Goal: Information Seeking & Learning: Learn about a topic

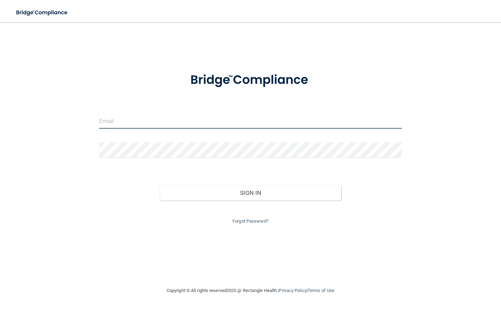
click at [152, 122] on input "email" at bounding box center [250, 121] width 303 height 16
type input "[EMAIL_ADDRESS][DOMAIN_NAME]"
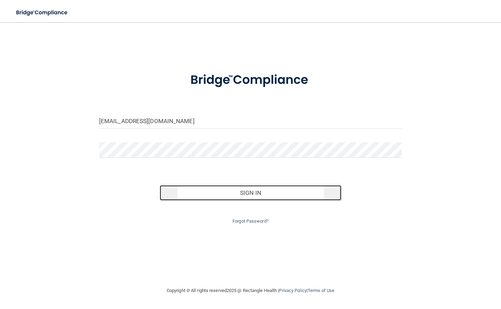
click at [255, 197] on button "Sign In" at bounding box center [251, 192] width 182 height 15
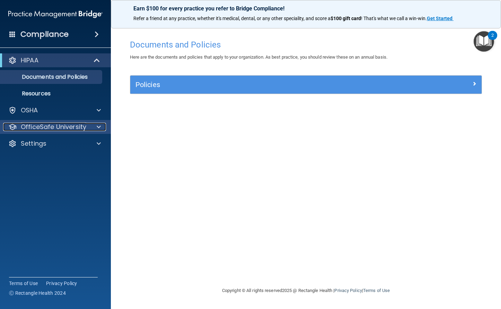
click at [67, 126] on p "OfficeSafe University" at bounding box center [53, 127] width 65 height 8
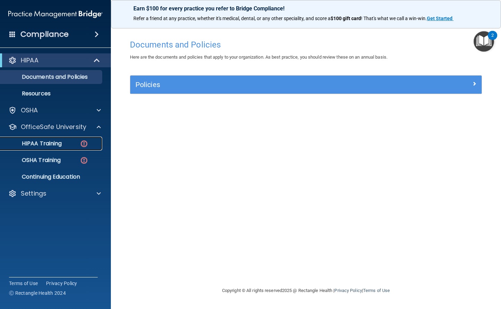
click at [54, 141] on p "HIPAA Training" at bounding box center [33, 143] width 57 height 7
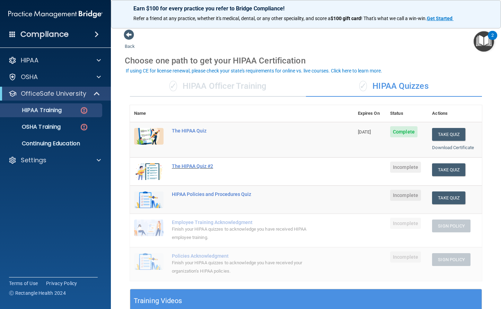
click at [210, 165] on div "The HIPAA Quiz #2" at bounding box center [245, 166] width 147 height 6
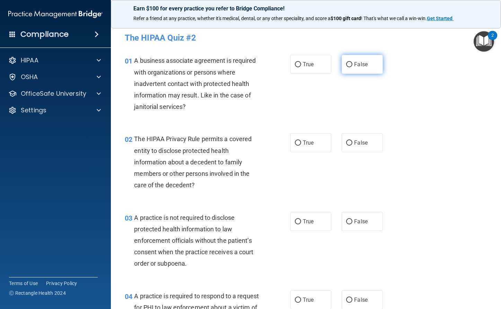
drag, startPoint x: 347, startPoint y: 64, endPoint x: 349, endPoint y: 71, distance: 7.0
click at [348, 63] on input "False" at bounding box center [349, 64] width 6 height 5
radio input "true"
click at [297, 141] on input "True" at bounding box center [298, 142] width 6 height 5
radio input "true"
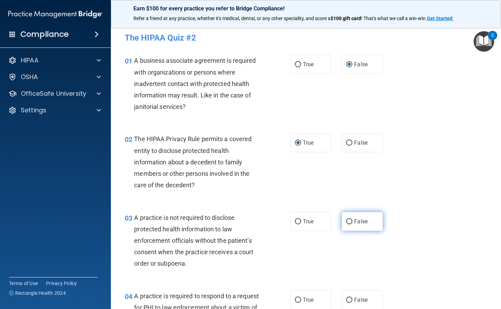
click at [346, 220] on input "False" at bounding box center [349, 221] width 6 height 5
radio input "true"
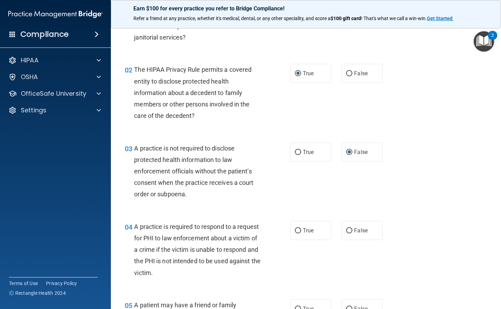
scroll to position [104, 0]
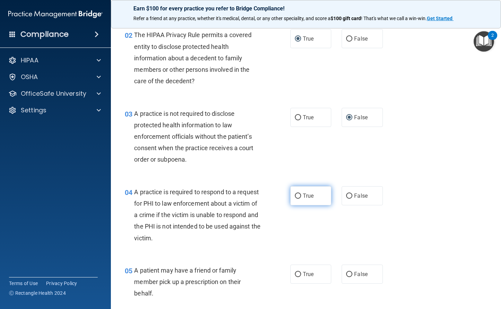
click at [298, 196] on input "True" at bounding box center [298, 195] width 6 height 5
radio input "true"
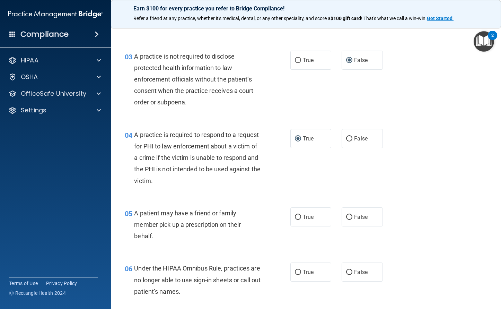
scroll to position [173, 0]
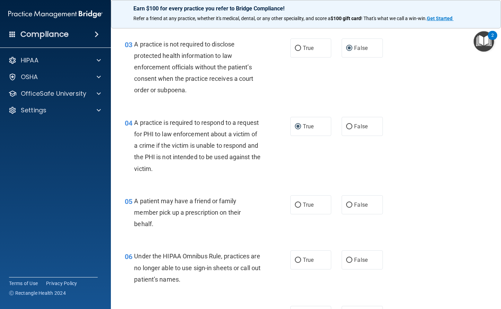
drag, startPoint x: 296, startPoint y: 205, endPoint x: 365, endPoint y: 222, distance: 71.7
click at [299, 205] on label "True" at bounding box center [310, 204] width 41 height 19
click at [299, 205] on input "True" at bounding box center [298, 204] width 6 height 5
radio input "true"
click at [346, 259] on input "False" at bounding box center [349, 259] width 6 height 5
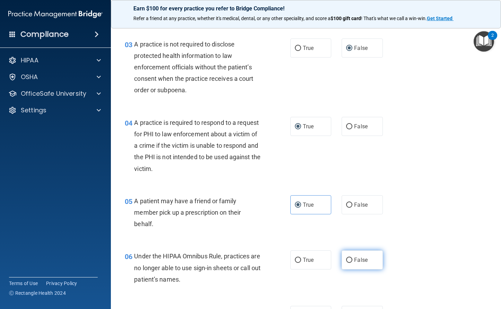
radio input "true"
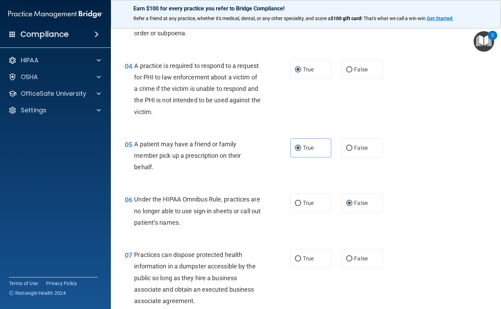
scroll to position [243, 0]
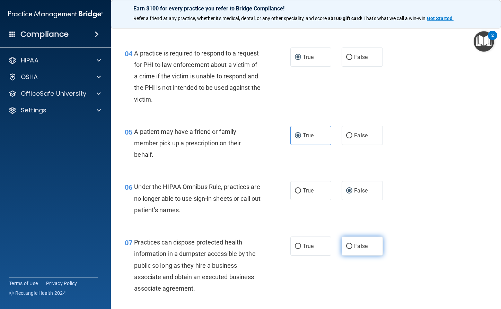
click at [347, 246] on input "False" at bounding box center [349, 246] width 6 height 5
radio input "true"
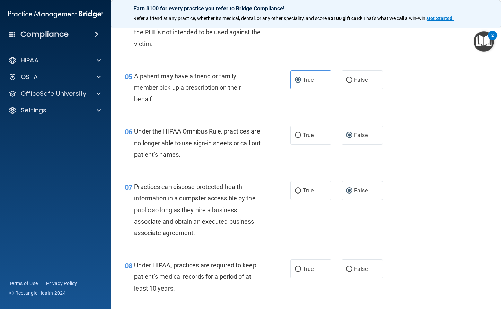
scroll to position [312, 0]
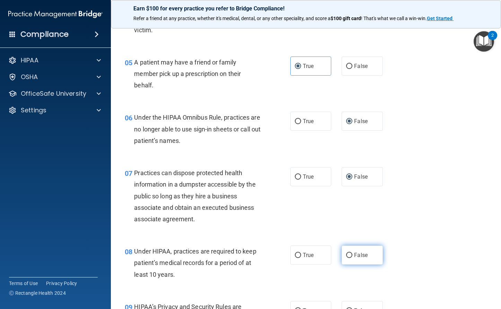
click at [346, 255] on input "False" at bounding box center [349, 255] width 6 height 5
radio input "true"
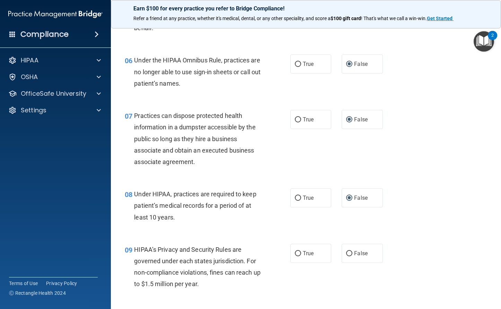
scroll to position [381, 0]
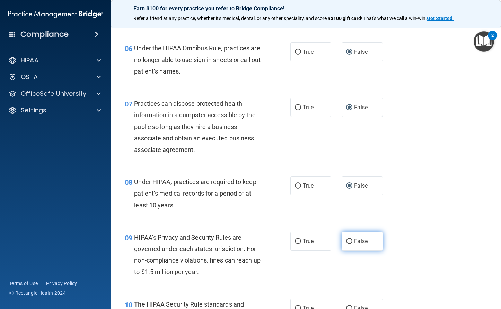
click at [346, 240] on input "False" at bounding box center [349, 241] width 6 height 5
radio input "true"
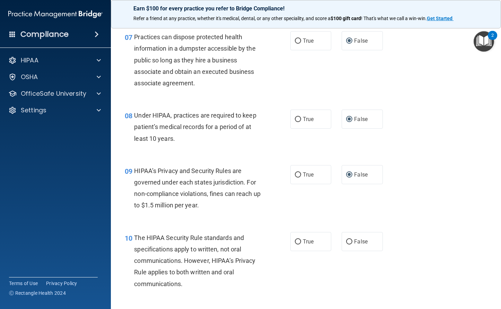
scroll to position [450, 0]
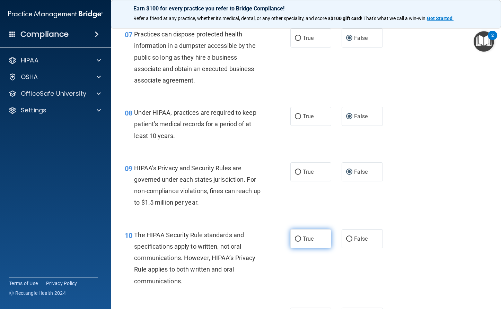
click at [297, 239] on input "True" at bounding box center [298, 238] width 6 height 5
radio input "true"
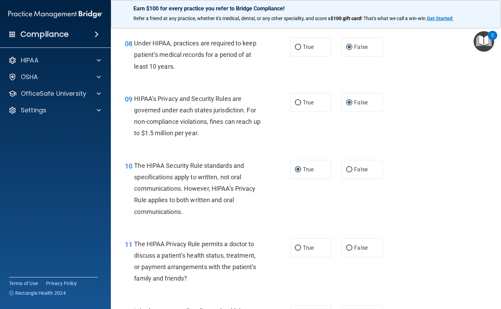
scroll to position [554, 0]
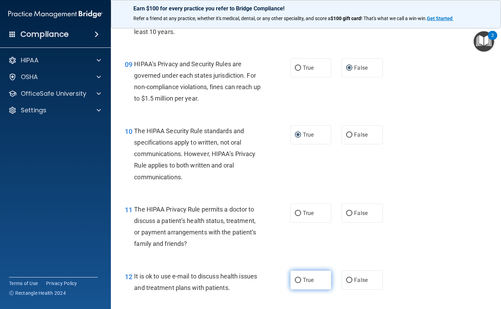
click at [297, 279] on input "True" at bounding box center [298, 279] width 6 height 5
radio input "true"
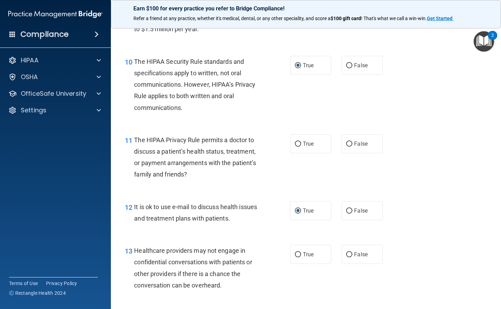
scroll to position [658, 0]
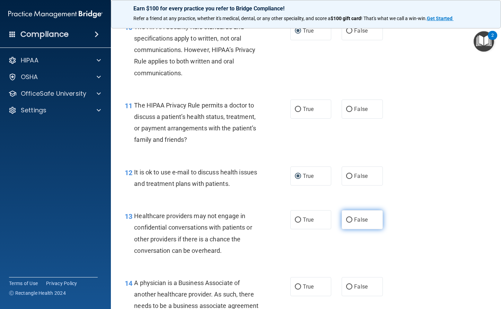
click at [347, 218] on input "False" at bounding box center [349, 219] width 6 height 5
radio input "true"
click at [296, 107] on input "True" at bounding box center [298, 109] width 6 height 5
radio input "true"
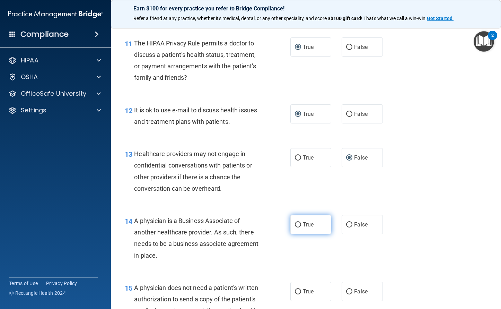
scroll to position [728, 0]
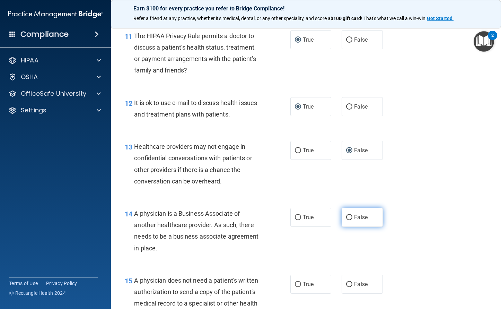
click at [346, 219] on input "False" at bounding box center [349, 217] width 6 height 5
radio input "true"
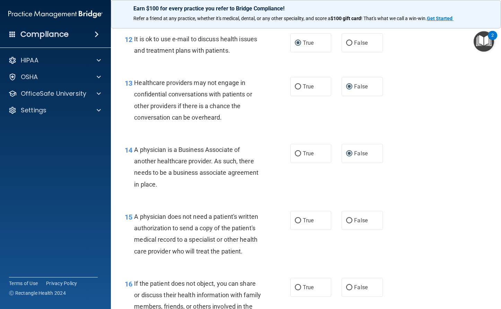
scroll to position [797, 0]
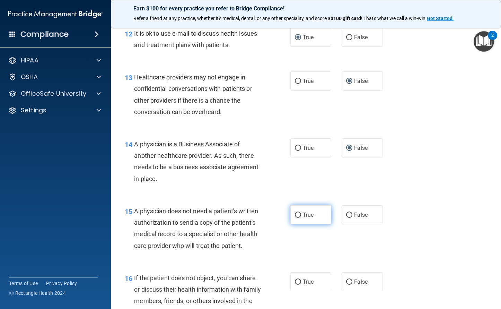
click at [298, 214] on input "True" at bounding box center [298, 214] width 6 height 5
radio input "true"
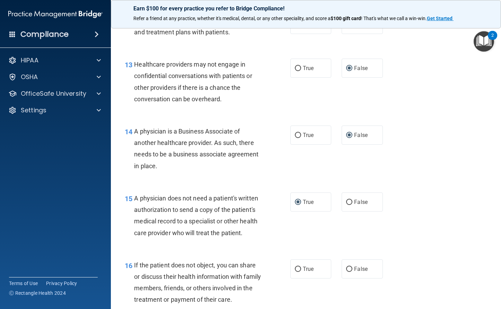
scroll to position [831, 0]
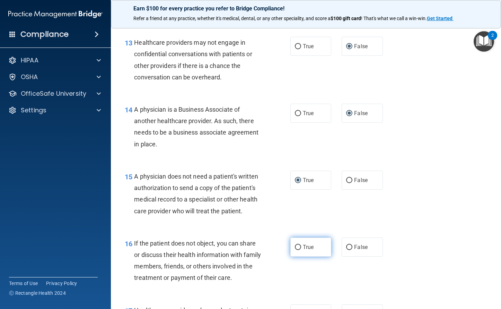
click at [298, 247] on input "True" at bounding box center [298, 247] width 6 height 5
radio input "true"
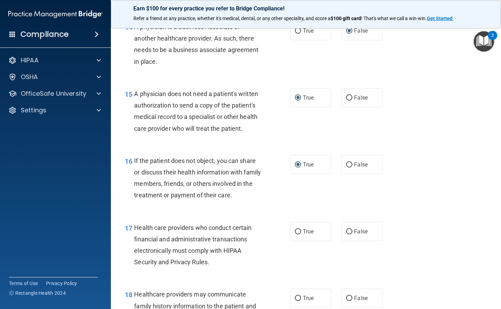
scroll to position [935, 0]
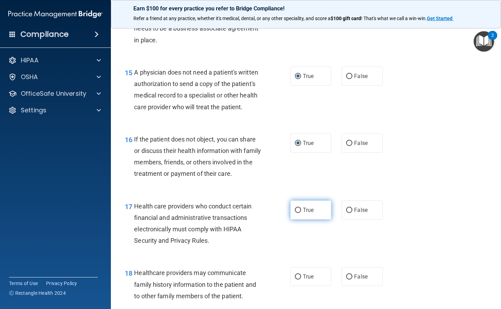
click at [295, 209] on input "True" at bounding box center [298, 210] width 6 height 5
radio input "true"
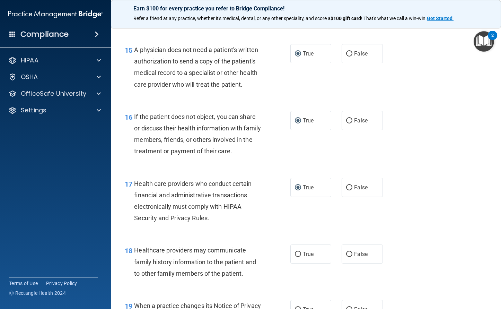
scroll to position [970, 0]
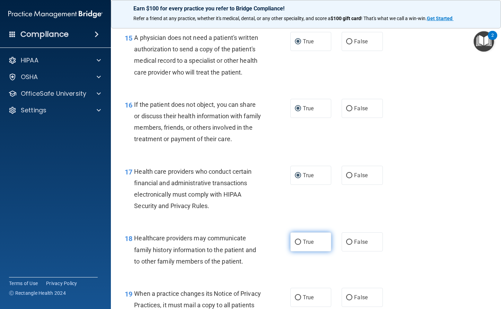
click at [298, 243] on input "True" at bounding box center [298, 241] width 6 height 5
radio input "true"
click at [298, 243] on input "True" at bounding box center [298, 241] width 6 height 5
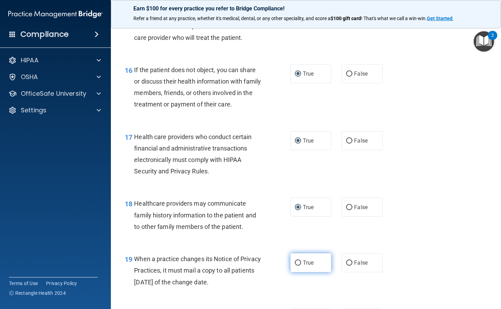
click at [296, 264] on input "True" at bounding box center [298, 262] width 6 height 5
radio input "true"
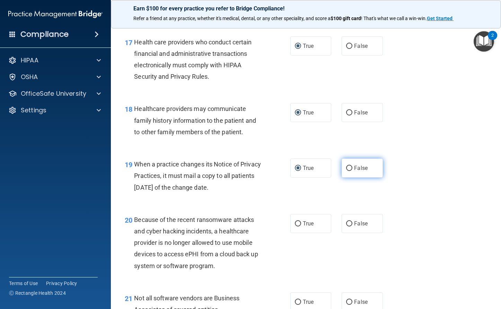
scroll to position [1109, 0]
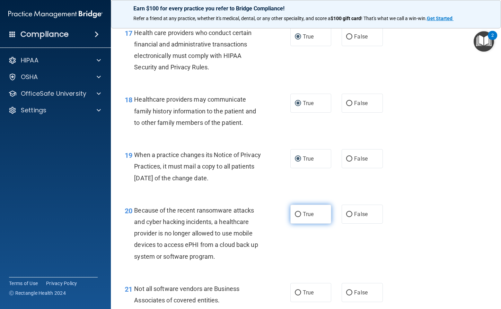
click at [295, 212] on input "True" at bounding box center [298, 214] width 6 height 5
radio input "true"
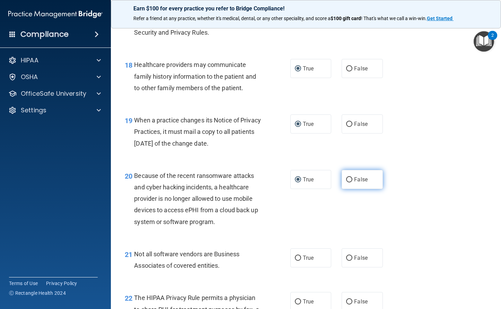
click at [348, 178] on input "False" at bounding box center [349, 179] width 6 height 5
radio input "true"
radio input "false"
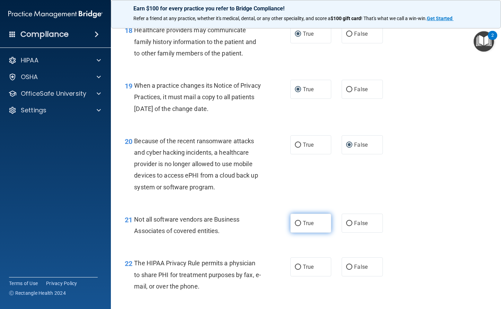
click at [298, 223] on input "True" at bounding box center [298, 223] width 6 height 5
radio input "true"
click at [296, 267] on input "True" at bounding box center [298, 266] width 6 height 5
radio input "true"
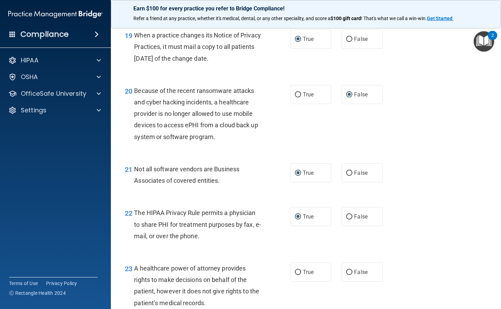
scroll to position [1247, 0]
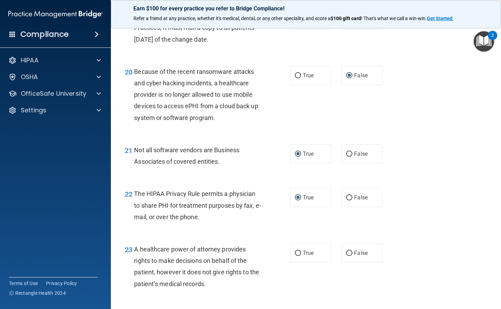
drag, startPoint x: 347, startPoint y: 253, endPoint x: 414, endPoint y: 261, distance: 67.6
click at [349, 252] on input "False" at bounding box center [349, 252] width 6 height 5
radio input "true"
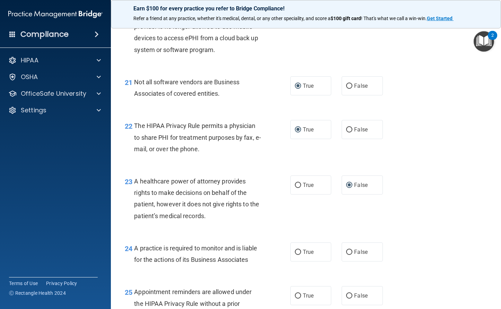
scroll to position [1316, 0]
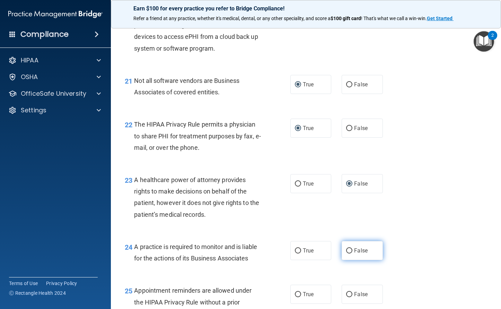
click at [346, 250] on input "False" at bounding box center [349, 250] width 6 height 5
radio input "true"
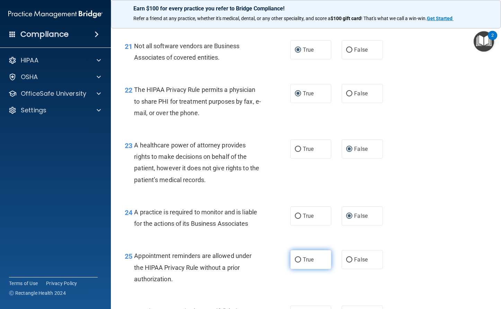
click at [296, 259] on input "True" at bounding box center [298, 259] width 6 height 5
radio input "true"
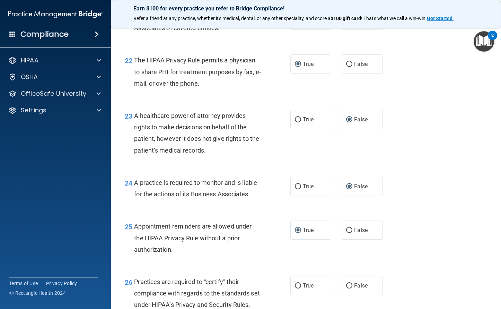
scroll to position [1420, 0]
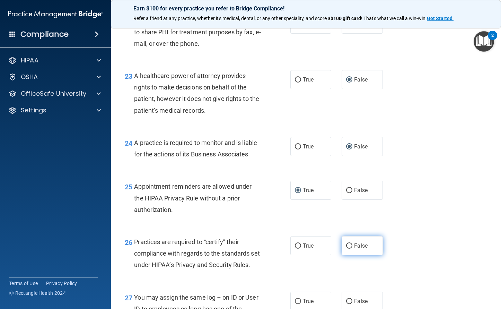
click at [346, 245] on input "False" at bounding box center [349, 245] width 6 height 5
radio input "true"
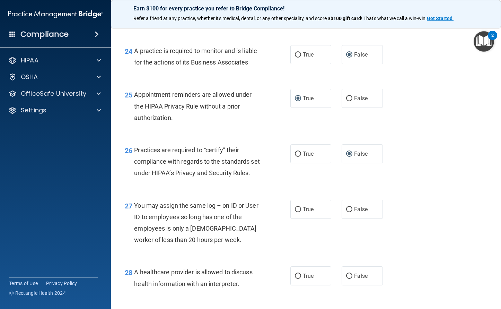
scroll to position [1524, 0]
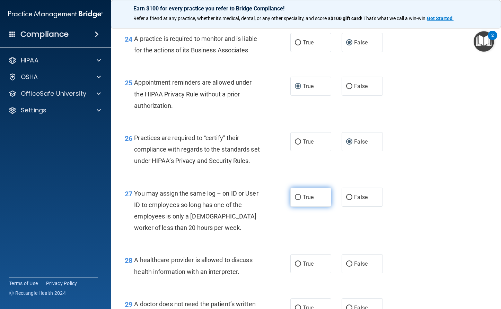
click at [295, 200] on input "True" at bounding box center [298, 197] width 6 height 5
radio input "true"
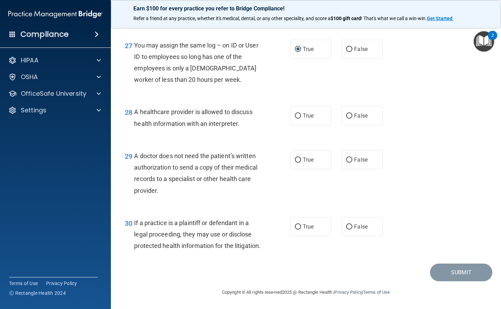
scroll to position [1660, 0]
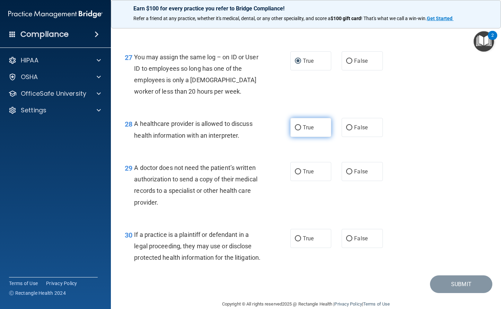
click at [295, 130] on input "True" at bounding box center [298, 127] width 6 height 5
radio input "true"
click at [296, 174] on input "True" at bounding box center [298, 171] width 6 height 5
radio input "true"
click at [298, 241] on input "True" at bounding box center [298, 238] width 6 height 5
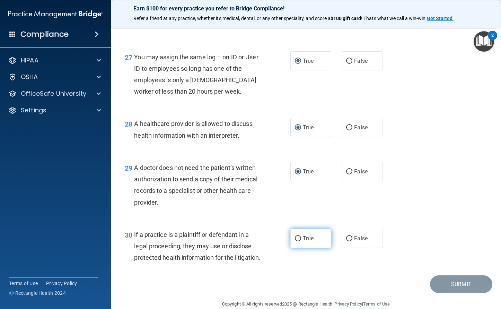
radio input "true"
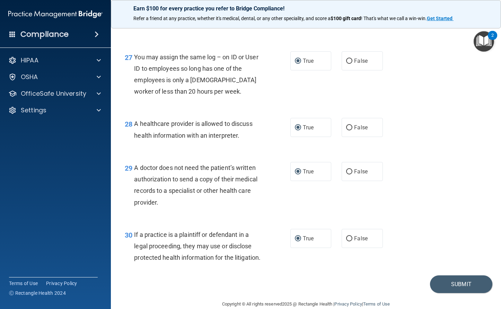
scroll to position [1695, 0]
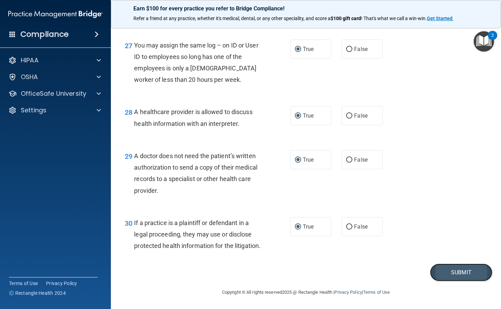
click at [447, 279] on button "Submit" at bounding box center [461, 272] width 62 height 18
click at [466, 273] on button "Submit" at bounding box center [461, 272] width 62 height 18
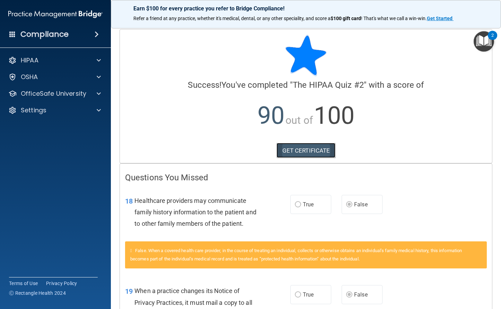
click at [303, 151] on link "GET CERTIFICATE" at bounding box center [305, 150] width 59 height 15
click at [45, 59] on div "HIPAA" at bounding box center [46, 60] width 86 height 8
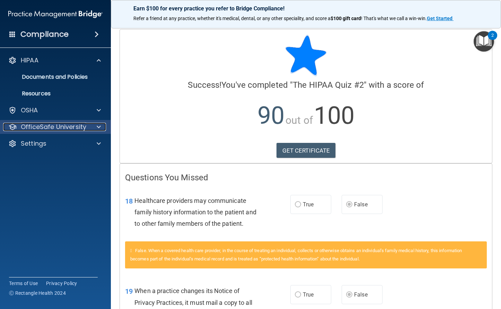
click at [47, 125] on p "OfficeSafe University" at bounding box center [53, 127] width 65 height 8
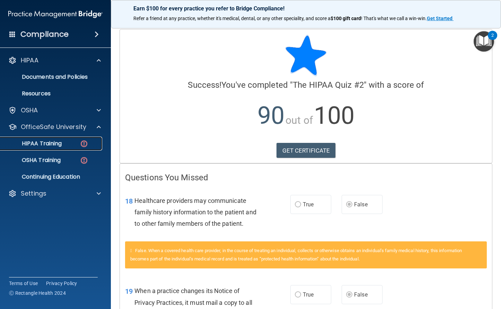
click at [59, 143] on p "HIPAA Training" at bounding box center [33, 143] width 57 height 7
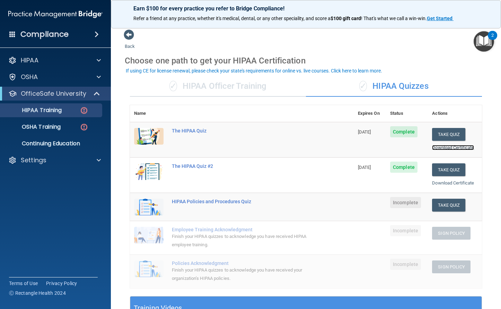
click at [447, 147] on link "Download Certificate" at bounding box center [453, 147] width 42 height 5
click at [232, 202] on div "HIPAA Policies and Procedures Quiz" at bounding box center [245, 202] width 147 height 6
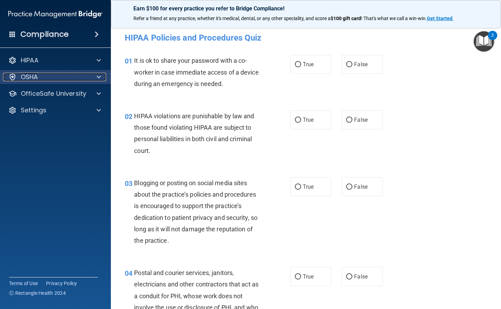
click at [35, 78] on p "OSHA" at bounding box center [29, 77] width 17 height 8
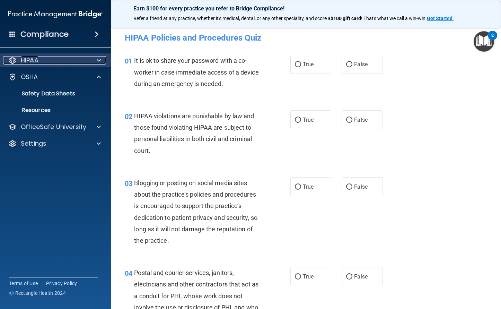
click at [31, 60] on p "HIPAA" at bounding box center [30, 60] width 18 height 8
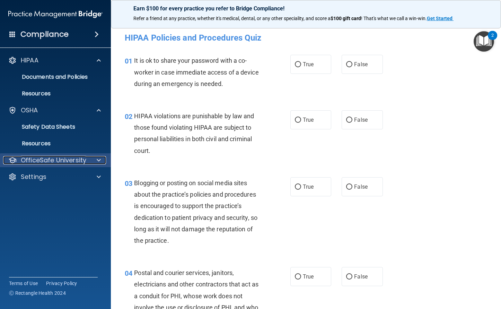
click at [72, 159] on p "OfficeSafe University" at bounding box center [53, 160] width 65 height 8
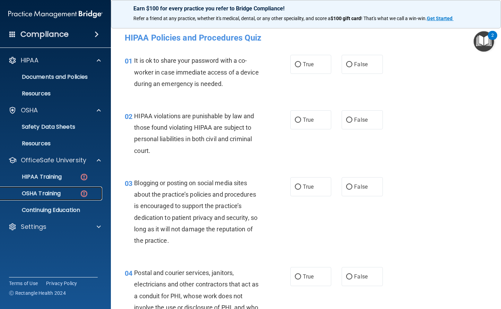
click at [51, 194] on p "OSHA Training" at bounding box center [33, 193] width 56 height 7
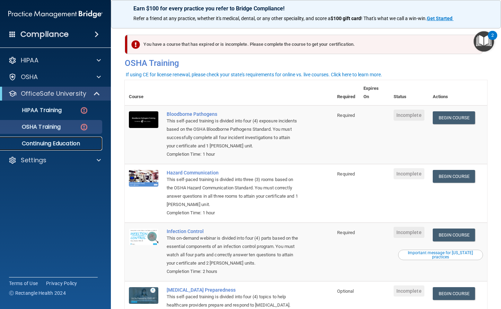
click at [55, 141] on p "Continuing Education" at bounding box center [52, 143] width 95 height 7
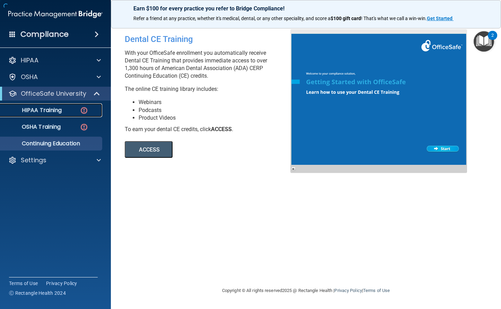
click at [40, 108] on p "HIPAA Training" at bounding box center [33, 110] width 57 height 7
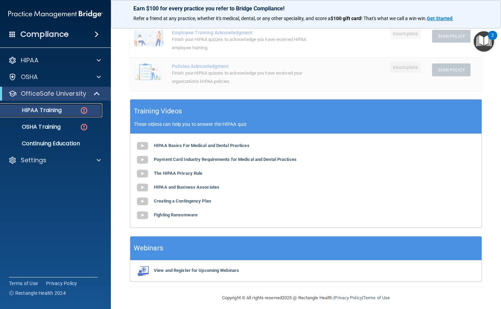
scroll to position [203, 0]
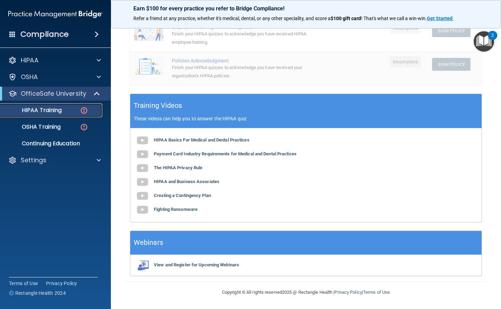
click at [55, 108] on p "HIPAA Training" at bounding box center [33, 110] width 57 height 7
click at [53, 110] on p "HIPAA Training" at bounding box center [33, 110] width 57 height 7
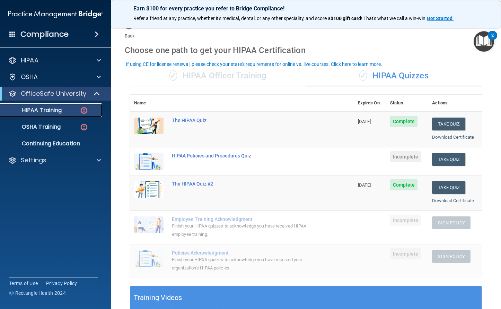
scroll to position [0, 0]
